Goal: Information Seeking & Learning: Check status

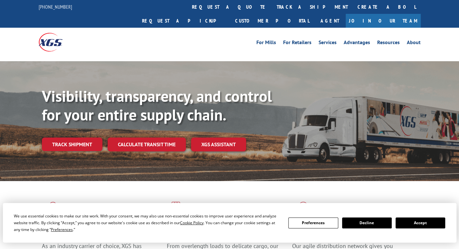
click at [70, 137] on div "Visibility, transparency, and control for your entire supply chain. Track shipm…" at bounding box center [250, 132] width 417 height 90
click at [71, 138] on link "Track shipment" at bounding box center [72, 145] width 61 height 14
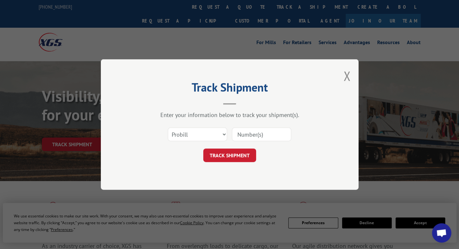
click at [256, 131] on input at bounding box center [261, 135] width 59 height 14
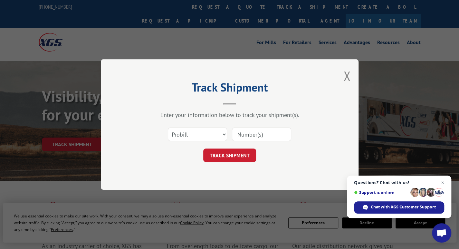
paste input "17691549"
type input "17691549"
click at [229, 154] on button "TRACK SHIPMENT" at bounding box center [229, 156] width 53 height 14
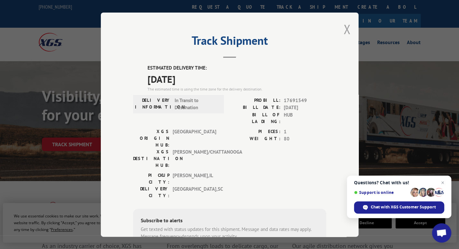
click at [346, 29] on button "Close modal" at bounding box center [347, 29] width 7 height 17
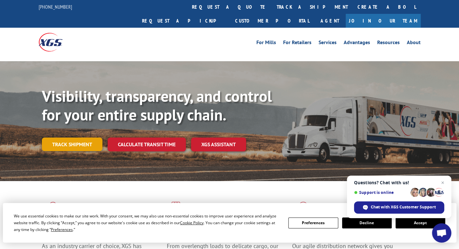
click at [80, 138] on link "Track shipment" at bounding box center [72, 145] width 61 height 14
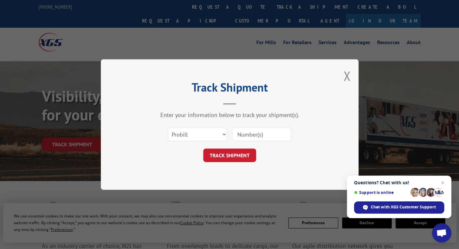
click at [256, 138] on input at bounding box center [261, 135] width 59 height 14
paste input "17691576"
type input "17691576"
click at [230, 156] on button "TRACK SHIPMENT" at bounding box center [229, 156] width 53 height 14
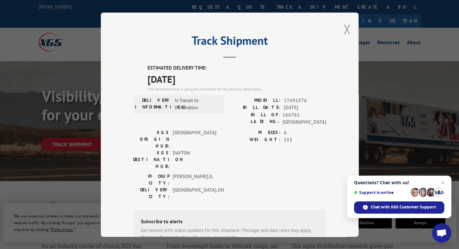
click at [345, 27] on button "Close modal" at bounding box center [347, 29] width 7 height 17
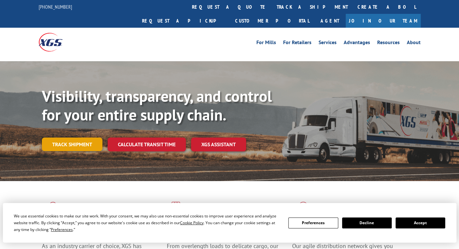
click at [78, 138] on link "Track shipment" at bounding box center [72, 145] width 61 height 14
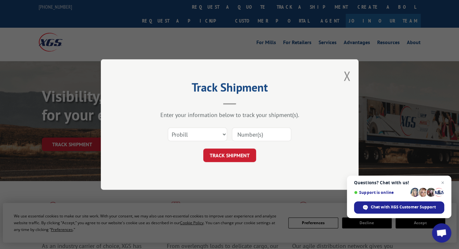
click at [241, 135] on input at bounding box center [261, 135] width 59 height 14
paste input "17623981"
type input "17623981"
click at [242, 154] on button "TRACK SHIPMENT" at bounding box center [229, 156] width 53 height 14
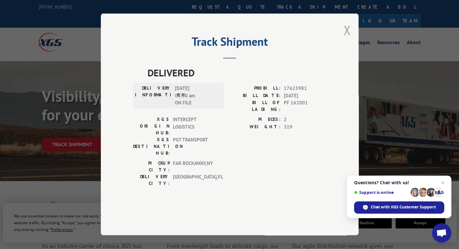
click at [344, 39] on button "Close modal" at bounding box center [347, 30] width 7 height 17
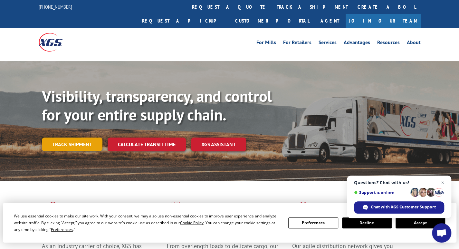
click at [68, 138] on link "Track shipment" at bounding box center [72, 145] width 61 height 14
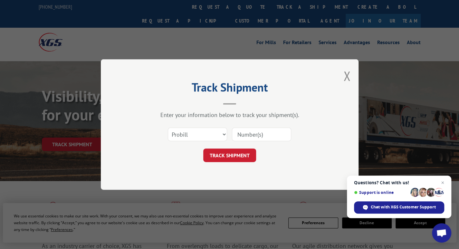
click at [242, 136] on input at bounding box center [261, 135] width 59 height 14
paste input "17665422"
type input "17665422"
click at [230, 155] on button "TRACK SHIPMENT" at bounding box center [229, 156] width 53 height 14
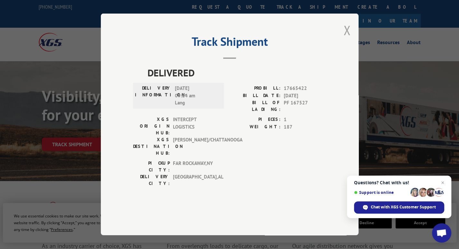
click at [346, 39] on button "Close modal" at bounding box center [347, 30] width 7 height 17
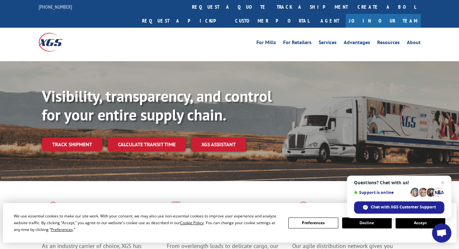
click at [70, 122] on div "Visibility, transparency, and control for your entire supply chain. Track shipm…" at bounding box center [250, 132] width 417 height 90
click at [70, 138] on link "Track shipment" at bounding box center [72, 145] width 61 height 14
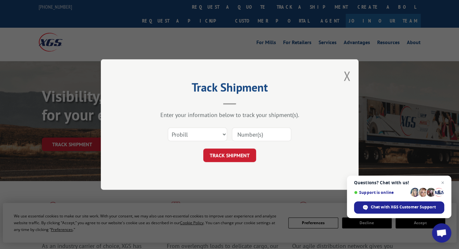
click at [271, 136] on input at bounding box center [261, 135] width 59 height 14
paste input "17666038"
type input "17666038"
click at [231, 154] on button "TRACK SHIPMENT" at bounding box center [229, 156] width 53 height 14
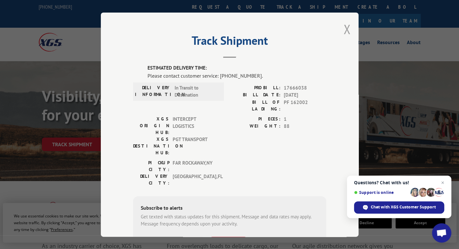
click at [346, 31] on button "Close modal" at bounding box center [347, 29] width 7 height 17
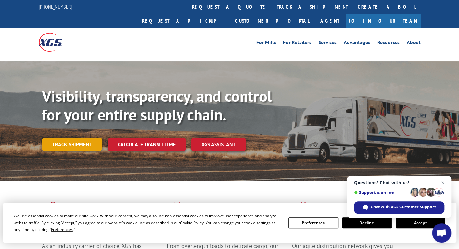
click at [69, 138] on link "Track shipment" at bounding box center [72, 145] width 61 height 14
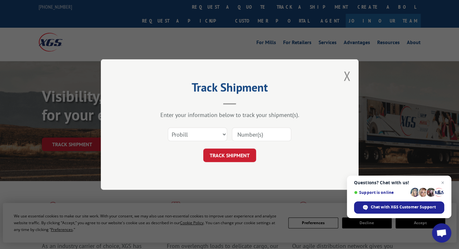
click at [251, 131] on input at bounding box center [261, 135] width 59 height 14
paste input "17672156"
type input "17672156"
click at [228, 155] on button "TRACK SHIPMENT" at bounding box center [229, 156] width 53 height 14
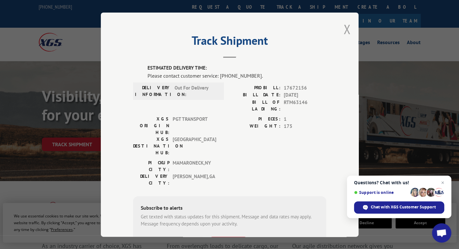
click at [345, 31] on button "Close modal" at bounding box center [347, 29] width 7 height 17
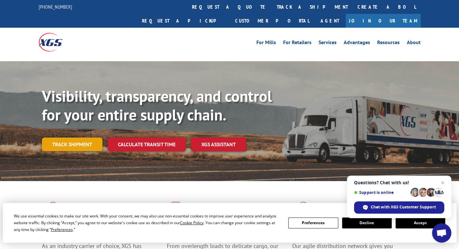
click at [79, 138] on link "Track shipment" at bounding box center [72, 145] width 61 height 14
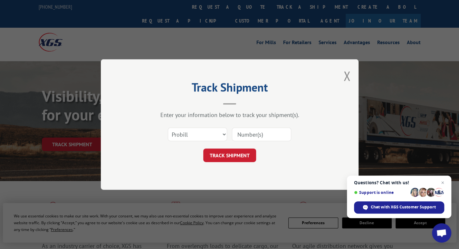
click at [247, 131] on input at bounding box center [261, 135] width 59 height 14
paste input "17666038"
type input "17666038"
click at [235, 155] on button "TRACK SHIPMENT" at bounding box center [229, 156] width 53 height 14
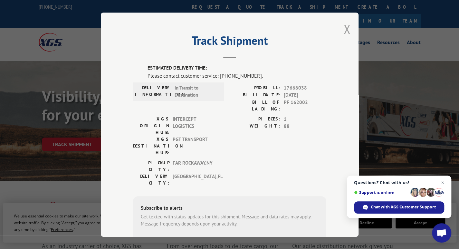
click at [344, 31] on button "Close modal" at bounding box center [347, 29] width 7 height 17
